Goal: Use online tool/utility: Utilize a website feature to perform a specific function

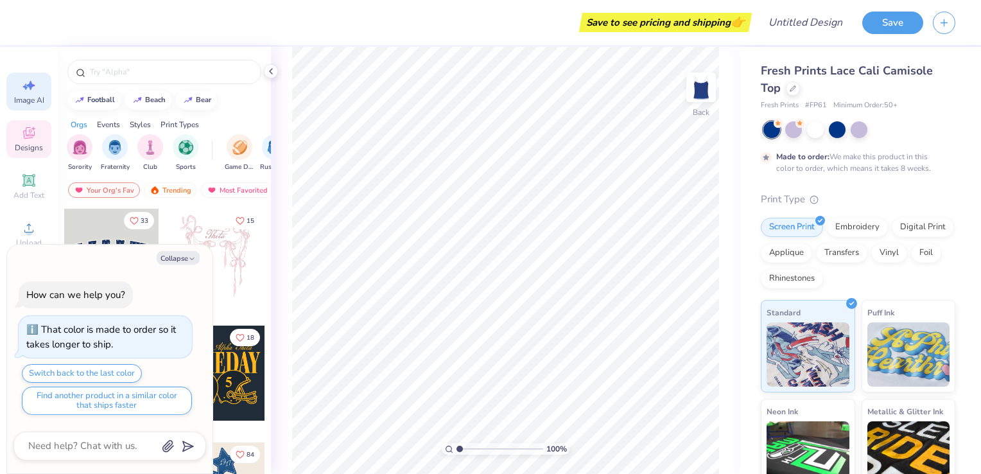
click at [27, 96] on span "Image AI" at bounding box center [29, 100] width 30 height 10
type textarea "x"
select select "4"
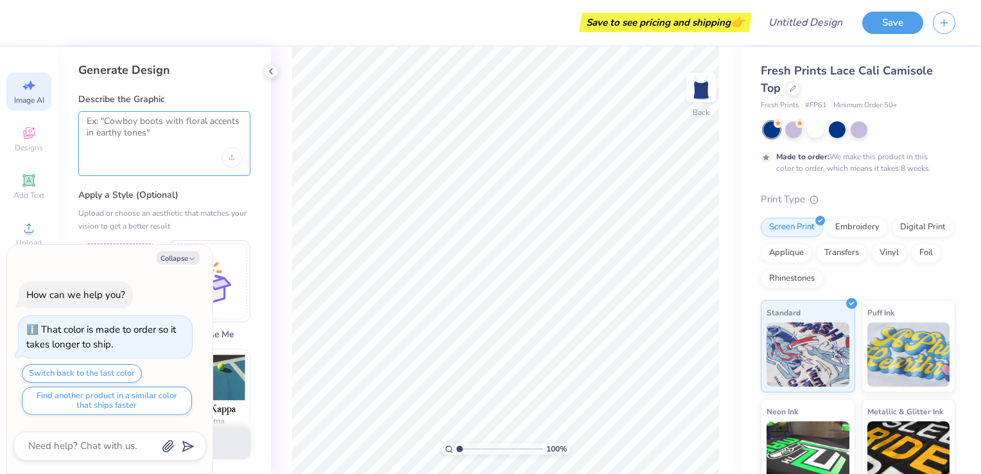
click at [174, 129] on textarea at bounding box center [164, 132] width 155 height 32
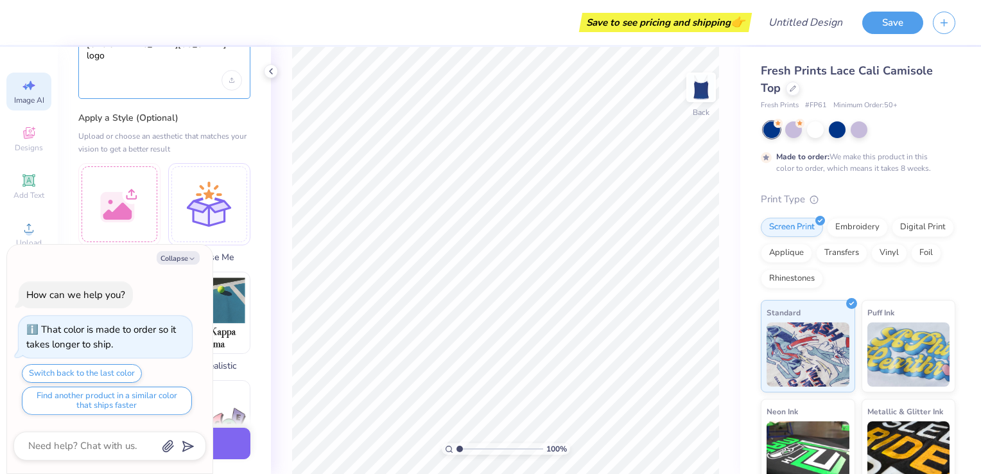
scroll to position [80, 0]
type textarea "university of kansas logo"
click at [171, 258] on button "Collapse" at bounding box center [178, 257] width 43 height 13
type textarea "x"
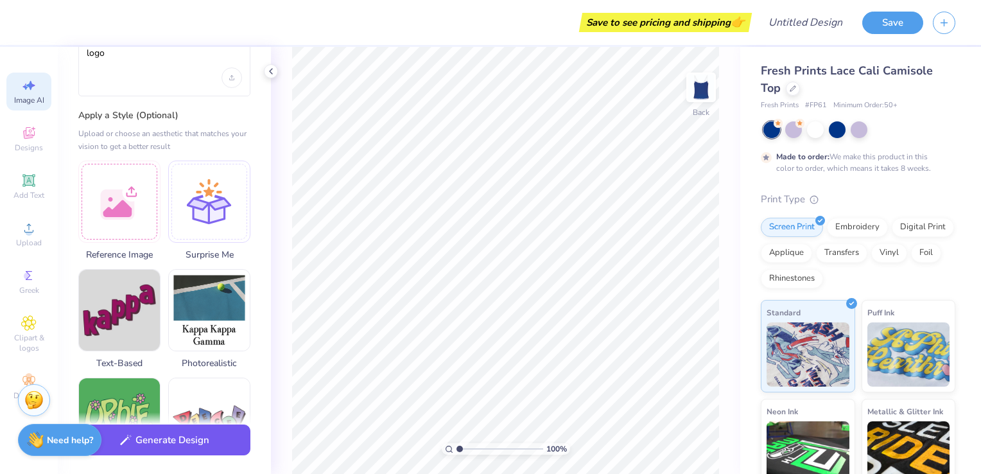
click at [165, 443] on button "Generate Design" at bounding box center [164, 439] width 172 height 31
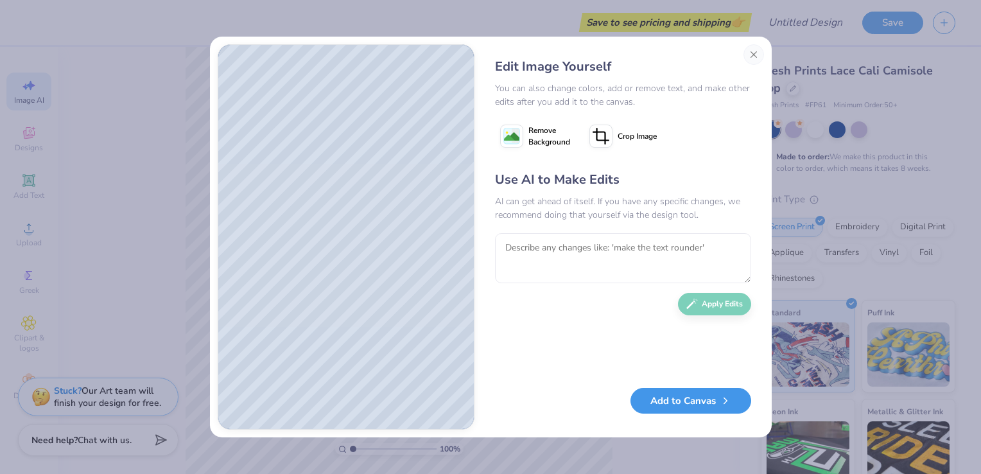
click at [723, 401] on icon "button" at bounding box center [725, 401] width 12 height 12
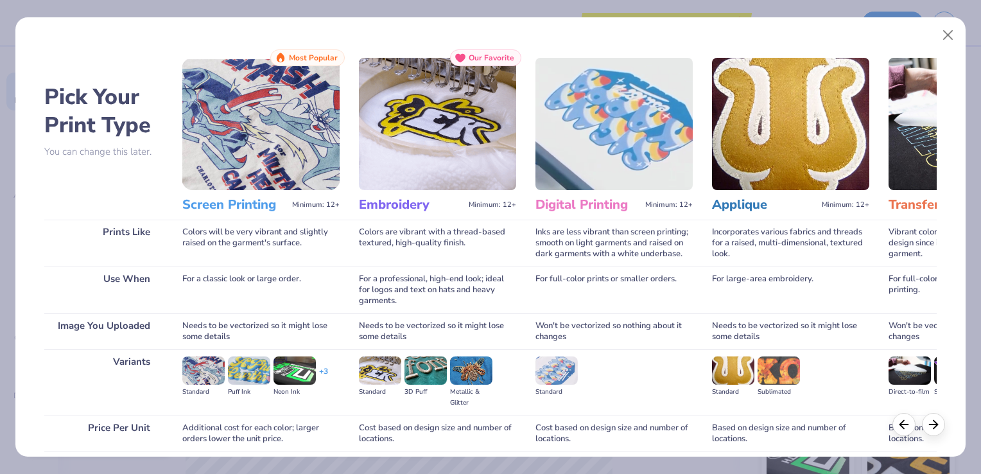
click at [424, 140] on img at bounding box center [437, 124] width 157 height 132
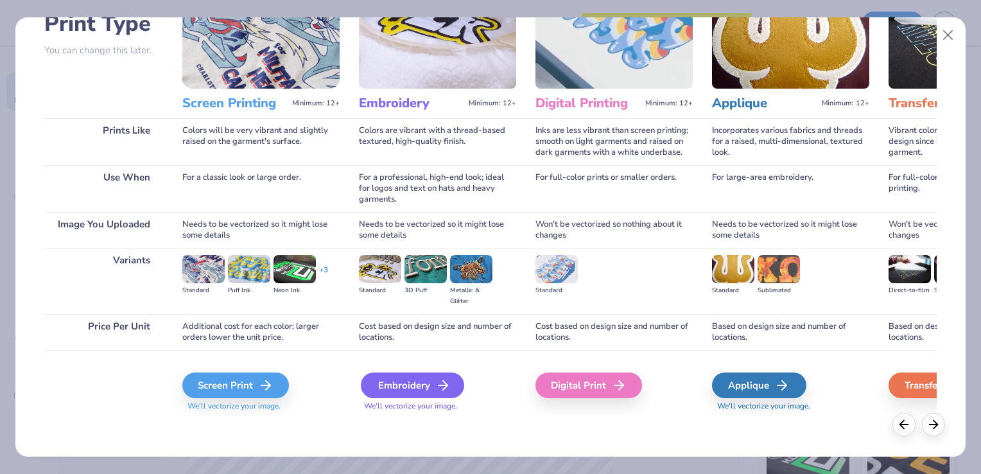
click at [429, 385] on div "Embroidery" at bounding box center [412, 385] width 103 height 26
click at [430, 386] on div "Embroidery" at bounding box center [412, 385] width 103 height 26
click at [440, 382] on icon at bounding box center [442, 384] width 15 height 15
click at [412, 384] on div "Embroidery" at bounding box center [412, 385] width 103 height 26
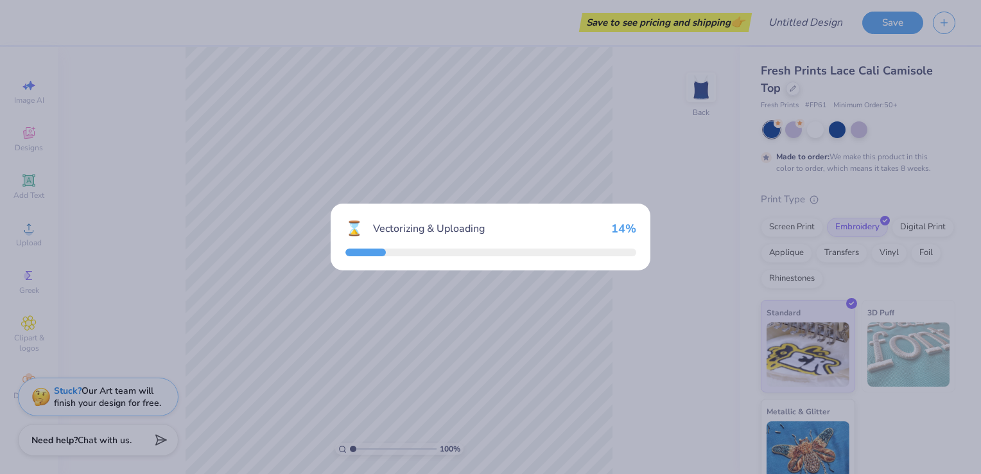
drag, startPoint x: 412, startPoint y: 384, endPoint x: 302, endPoint y: 326, distance: 124.0
click at [302, 326] on div "⌛ Vectorizing & Uploading 14 %" at bounding box center [490, 237] width 981 height 474
